Goal: Task Accomplishment & Management: Manage account settings

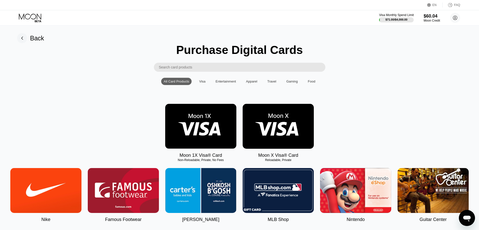
scroll to position [25, 0]
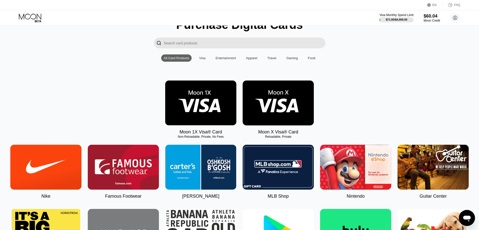
click at [26, 17] on icon at bounding box center [30, 18] width 23 height 9
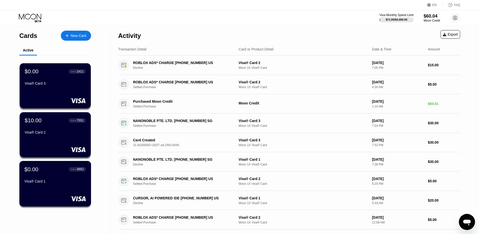
scroll to position [25, 0]
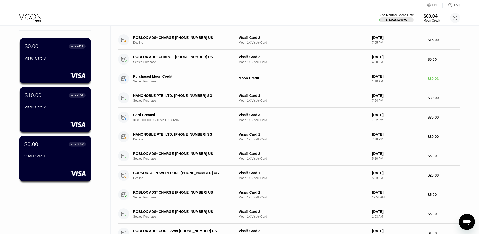
click at [64, 160] on div "Visa® Card 1" at bounding box center [55, 157] width 62 height 6
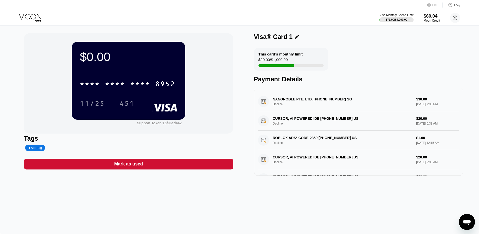
click at [105, 84] on div "* * * *" at bounding box center [115, 85] width 20 height 8
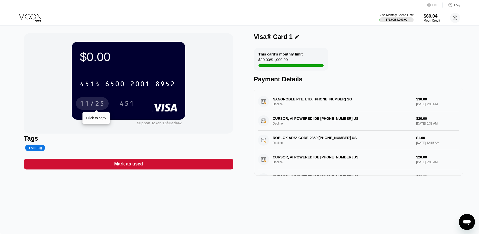
click at [92, 108] on div "11/25" at bounding box center [92, 104] width 25 height 8
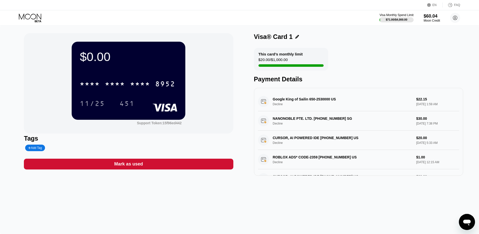
drag, startPoint x: 412, startPoint y: 99, endPoint x: 425, endPoint y: 100, distance: 12.6
click at [425, 100] on div "Google King of Sailin 650-2530000 US Decline $22.15 Sep 21, 2025 1:59 AM" at bounding box center [358, 101] width 201 height 19
click at [422, 100] on div "Google King of Sailin 650-2530000 US Decline $22.15 Sep 21, 2025 1:59 AM" at bounding box center [358, 101] width 201 height 19
click at [417, 103] on div "Google King of Sailin 650-2530000 US Decline $22.15 Sep 21, 2025 1:59 AM" at bounding box center [358, 101] width 201 height 19
click at [32, 14] on icon at bounding box center [30, 17] width 22 height 6
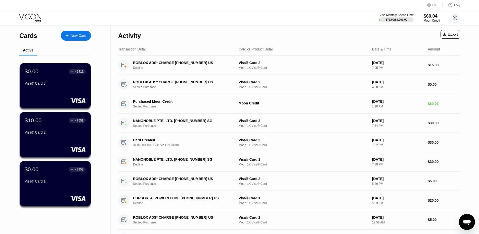
click at [82, 34] on div "New Card" at bounding box center [79, 36] width 16 height 4
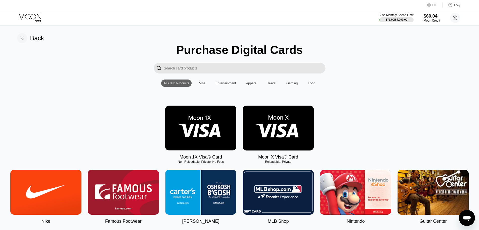
click at [198, 130] on img at bounding box center [200, 128] width 71 height 45
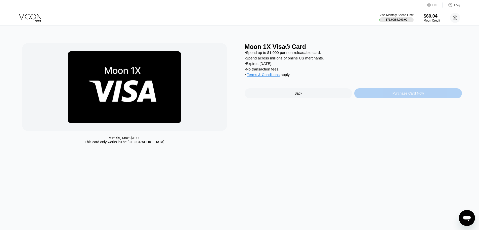
click at [393, 95] on div "Purchase Card Now" at bounding box center [407, 93] width 31 height 4
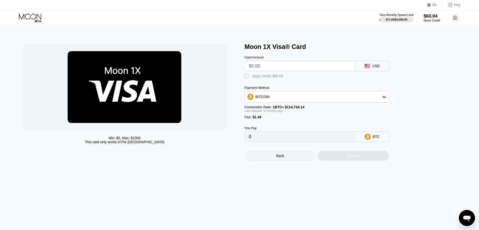
click at [286, 68] on input "text" at bounding box center [300, 66] width 102 height 10
click at [281, 102] on div "BITCOIN" at bounding box center [317, 97] width 144 height 10
click at [275, 122] on span "USDT on TRON" at bounding box center [268, 122] width 25 height 4
type input "0.00"
click at [274, 68] on input "text" at bounding box center [300, 66] width 102 height 10
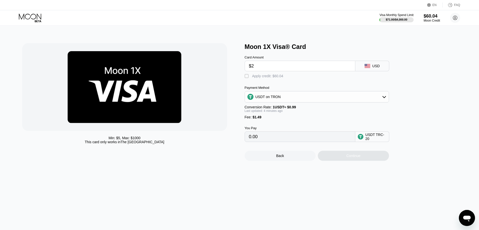
type input "$22"
type input "23.73"
type input "$2215"
type input "2238.88"
click at [256, 65] on input "$2215" at bounding box center [300, 66] width 102 height 10
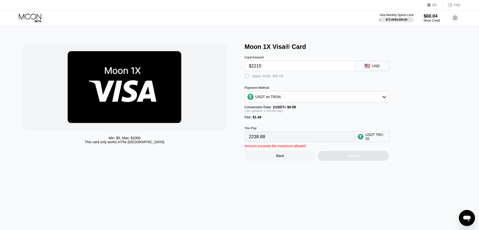
click at [256, 65] on input "$2215" at bounding box center [300, 66] width 102 height 10
click at [278, 69] on input "$2215" at bounding box center [300, 66] width 102 height 10
type input "$22"
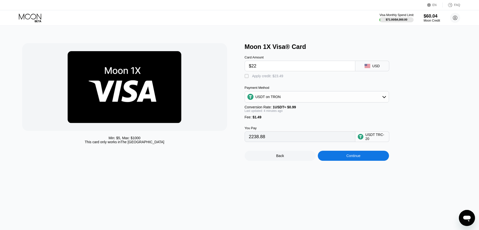
type input "23.73"
type input "$2"
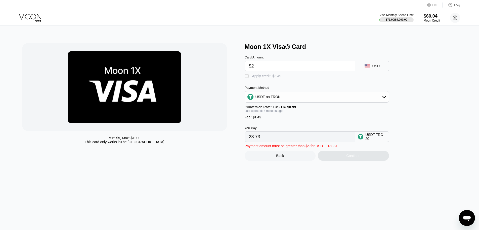
type input "3.53"
type input "0.00"
click at [228, 72] on div "Min: $ 5 , Max: $ 1000 This card only works in The United States" at bounding box center [130, 102] width 217 height 118
click at [255, 65] on input "text" at bounding box center [300, 66] width 102 height 10
type input "$1."
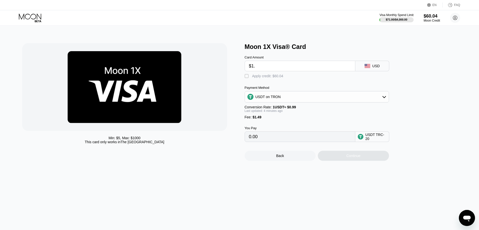
type input "2.52"
type input "$1.24"
type input "2.76"
type input "$1.2"
type input "2.72"
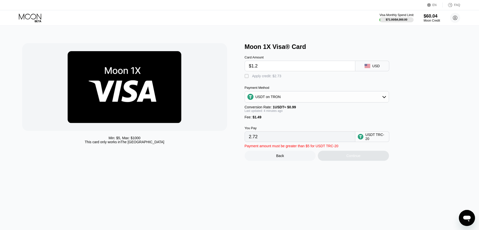
type input "$1."
type input "2.52"
type input "$1"
type input "$2"
type input "3.53"
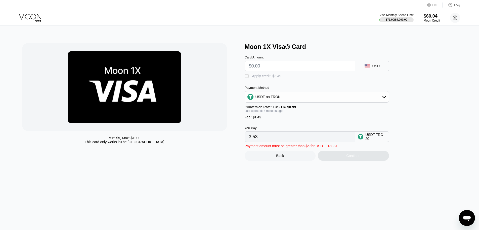
type input "0.00"
type input "$2"
type input "3.53"
type input "$22"
type input "23.73"
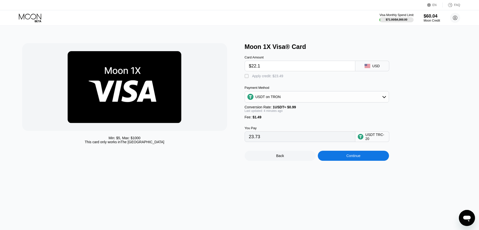
type input "$22.15"
type input "23.88"
type input "$22.15"
click at [265, 78] on div "Apply credit: $23.64" at bounding box center [267, 76] width 31 height 4
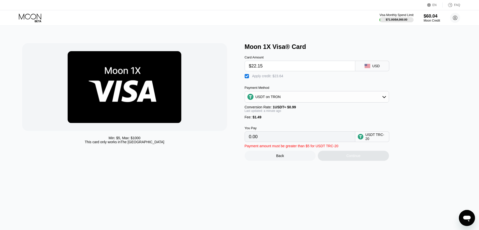
click at [275, 99] on div "USDT on TRON" at bounding box center [267, 97] width 25 height 4
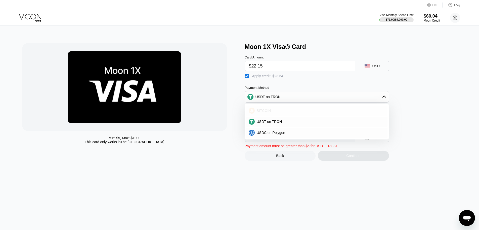
click at [272, 109] on div "BITCOIN" at bounding box center [316, 111] width 141 height 10
type input "0"
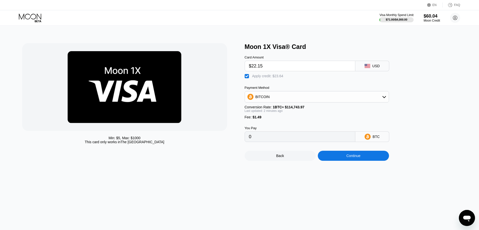
click at [356, 158] on div "Continue" at bounding box center [353, 156] width 14 height 4
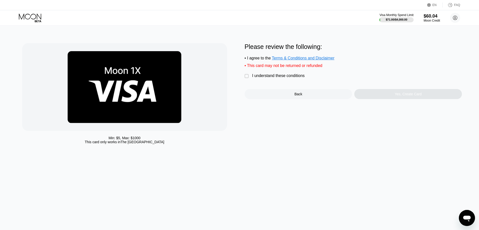
click at [283, 78] on div "I understand these conditions" at bounding box center [278, 76] width 52 height 5
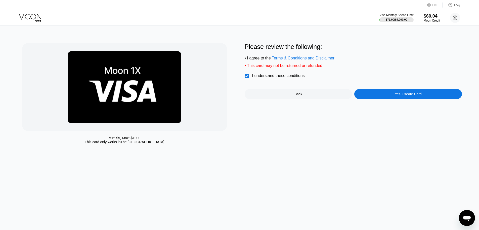
click at [383, 99] on div "Yes, Create Card" at bounding box center [408, 94] width 108 height 10
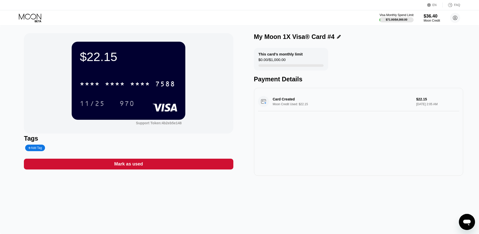
click at [108, 88] on div "* * * *" at bounding box center [115, 85] width 20 height 8
click at [89, 103] on div "11/25" at bounding box center [92, 104] width 25 height 8
drag, startPoint x: 251, startPoint y: 99, endPoint x: 301, endPoint y: 109, distance: 50.3
click at [301, 109] on div "$22.15 * * * * * * * * * * * * 7588 11/25 970 Support Token: 4b2eb5e148 Tags Ad…" at bounding box center [239, 104] width 431 height 143
click at [281, 101] on div "Google King of Sailin 650-2530000 US Decline $22.15 [DATE] 2:07 AM" at bounding box center [358, 101] width 201 height 19
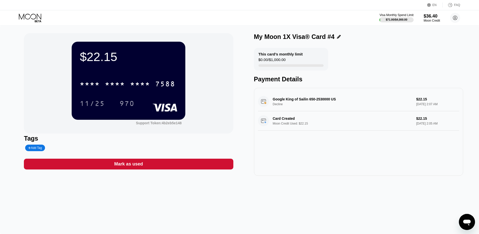
click at [281, 101] on div "Google King of Sailin 650-2530000 US Decline $22.15 [DATE] 2:07 AM" at bounding box center [358, 101] width 201 height 19
drag, startPoint x: 444, startPoint y: 107, endPoint x: 413, endPoint y: 107, distance: 31.1
click at [413, 107] on div "Google King of Sailin 650-2530000 US Decline $22.15 [DATE] 2:07 AM" at bounding box center [358, 101] width 201 height 19
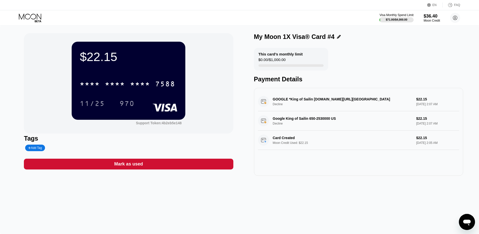
click at [281, 127] on div "Google King of Sailin 650-2530000 US Decline $22.15 [DATE] 2:07 AM" at bounding box center [358, 120] width 201 height 19
click at [418, 123] on div "Google King of Sailin 650-2530000 US Decline $22.15 [DATE] 2:07 AM" at bounding box center [358, 120] width 201 height 19
click at [23, 16] on icon at bounding box center [30, 18] width 23 height 9
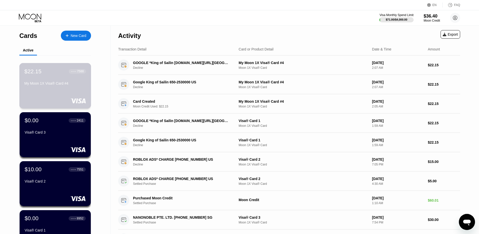
click at [58, 84] on div "My Moon 1X Visa® Card #4" at bounding box center [55, 83] width 62 height 4
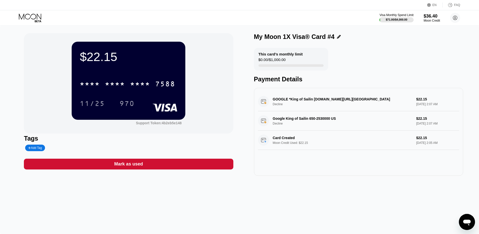
click at [337, 37] on icon at bounding box center [339, 37] width 4 height 4
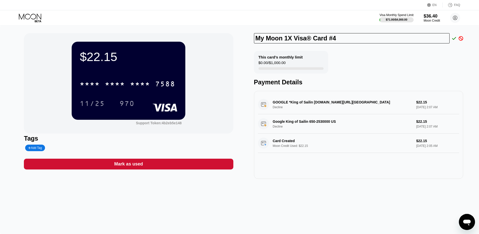
click at [330, 40] on input "My Moon 1X Visa® Card #4" at bounding box center [352, 38] width 196 height 10
drag, startPoint x: 294, startPoint y: 38, endPoint x: 243, endPoint y: 39, distance: 51.0
click at [243, 39] on div "$22.15 * * * * * * * * * * * * 7588 11/25 970 Support Token: 4b2eb5e148 Tags Ad…" at bounding box center [239, 106] width 431 height 146
type input "Visa® Card 4"
click at [453, 40] on icon at bounding box center [454, 38] width 4 height 3
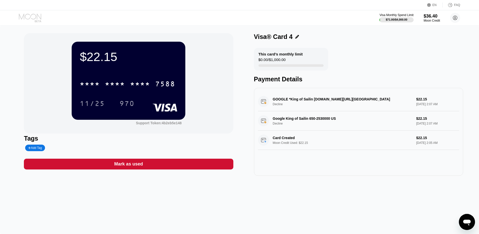
click at [40, 14] on icon at bounding box center [30, 18] width 23 height 9
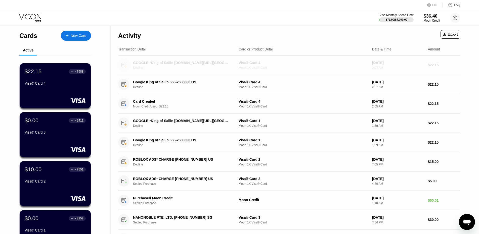
drag, startPoint x: 202, startPoint y: 62, endPoint x: 183, endPoint y: 64, distance: 19.3
click at [183, 64] on div "GOOGLE *King of Sailin [DOMAIN_NAME][URL][GEOGRAPHIC_DATA]" at bounding box center [181, 63] width 97 height 4
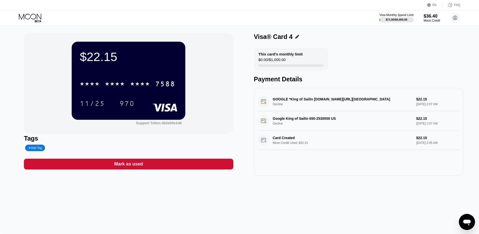
drag, startPoint x: 245, startPoint y: 102, endPoint x: 347, endPoint y: 102, distance: 102.0
click at [337, 104] on div "$22.15 * * * * * * * * * * * * 7588 11/25 970 Support Token: 4b2eb5e148 Tags Ad…" at bounding box center [239, 104] width 431 height 143
drag, startPoint x: 356, startPoint y: 100, endPoint x: 308, endPoint y: 91, distance: 48.0
click at [308, 105] on div "GOOGLE *King of Sailin [DOMAIN_NAME][URL] Decline $22.15 [DATE] 2:07 AM" at bounding box center [358, 101] width 201 height 19
drag, startPoint x: 258, startPoint y: 100, endPoint x: 338, endPoint y: 126, distance: 83.6
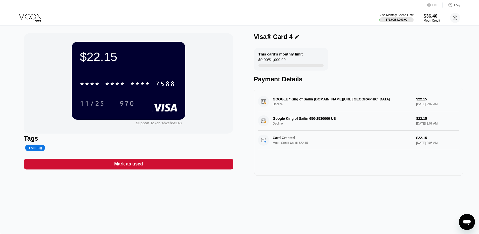
click at [338, 126] on div "$22.15 * * * * * * * * * * * * 7588 11/25 970 Support Token: 4b2eb5e148 Tags Ad…" at bounding box center [239, 104] width 431 height 143
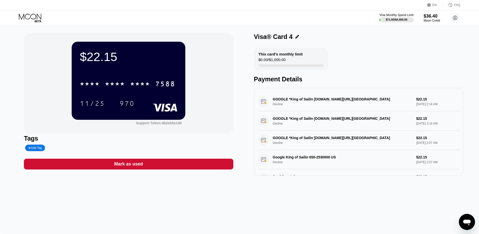
click at [38, 15] on icon at bounding box center [30, 18] width 23 height 9
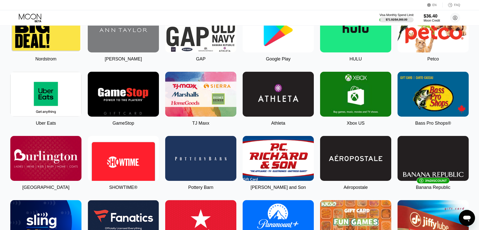
scroll to position [178, 0]
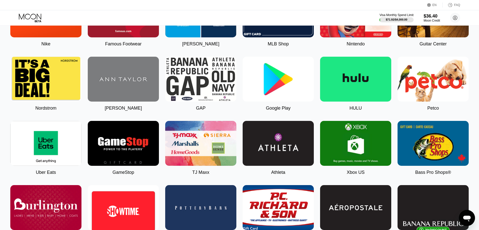
click at [288, 82] on img at bounding box center [277, 79] width 71 height 45
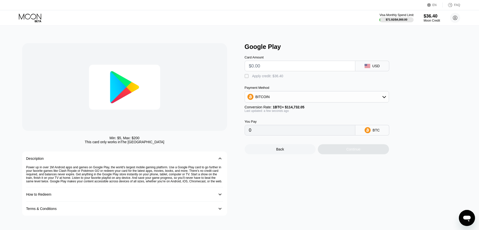
click at [275, 69] on input "text" at bounding box center [300, 66] width 102 height 10
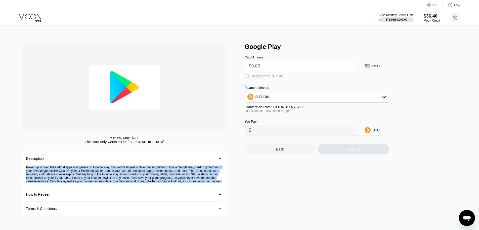
drag, startPoint x: 26, startPoint y: 169, endPoint x: 216, endPoint y: 186, distance: 190.6
click at [216, 186] on div "Power up in over 1M Android apps and games on Google Play, the world's largest …" at bounding box center [124, 177] width 197 height 22
click at [69, 196] on div "How to Redeem 󰅀" at bounding box center [124, 195] width 197 height 14
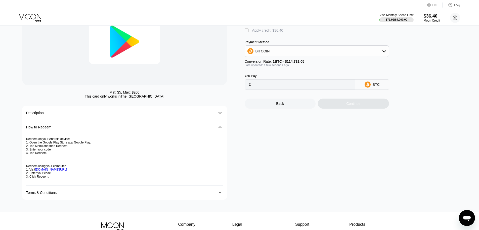
scroll to position [50, 0]
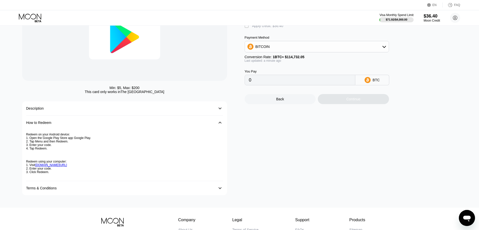
drag, startPoint x: 26, startPoint y: 136, endPoint x: 64, endPoint y: 206, distance: 79.3
click at [64, 181] on div "Redeem on your Android device: 1. Open the Google Play Store app Google Play. 2…" at bounding box center [124, 155] width 197 height 51
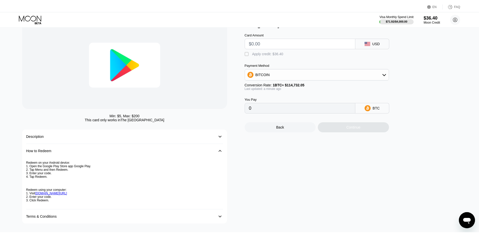
scroll to position [0, 0]
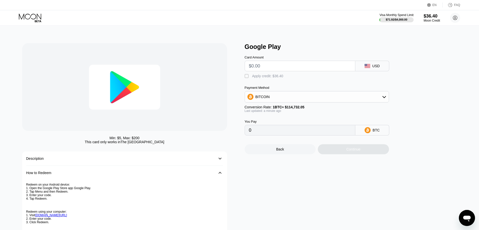
click at [35, 15] on icon at bounding box center [30, 17] width 22 height 6
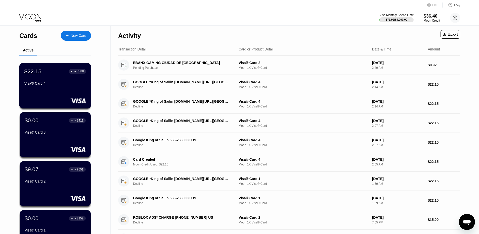
click at [60, 87] on div "Visa® Card 4" at bounding box center [55, 84] width 62 height 6
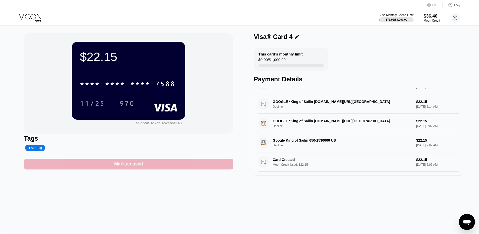
click at [187, 167] on div "Mark as used" at bounding box center [128, 164] width 209 height 11
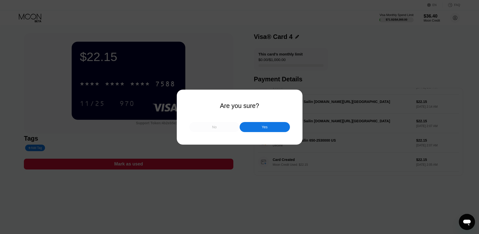
click at [214, 124] on div "No" at bounding box center [214, 127] width 50 height 10
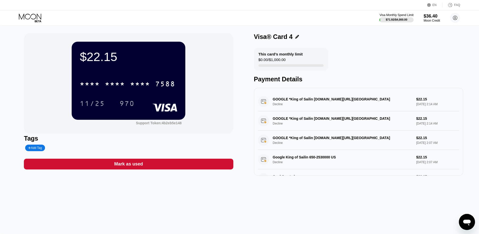
scroll to position [21, 0]
click at [32, 19] on icon at bounding box center [30, 18] width 23 height 9
